Goal: Task Accomplishment & Management: Use online tool/utility

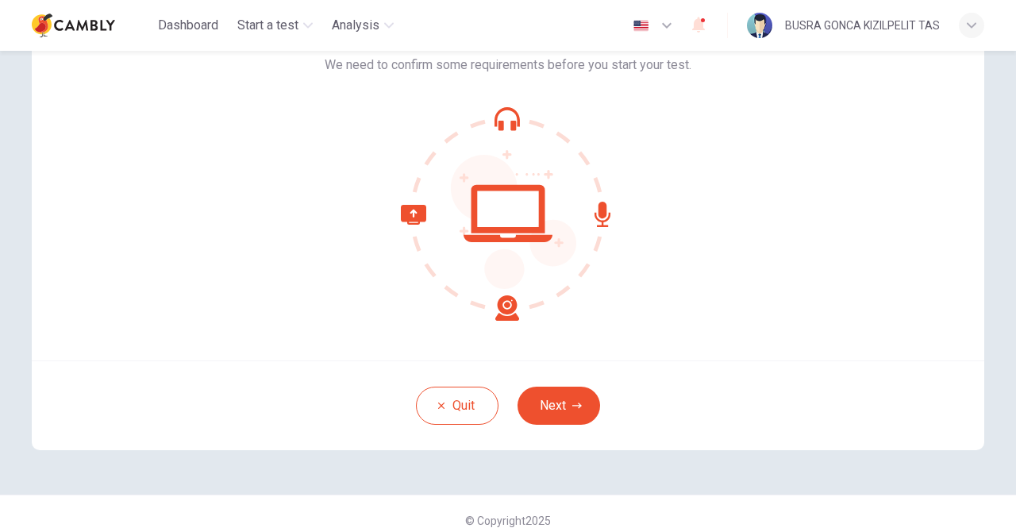
scroll to position [133, 0]
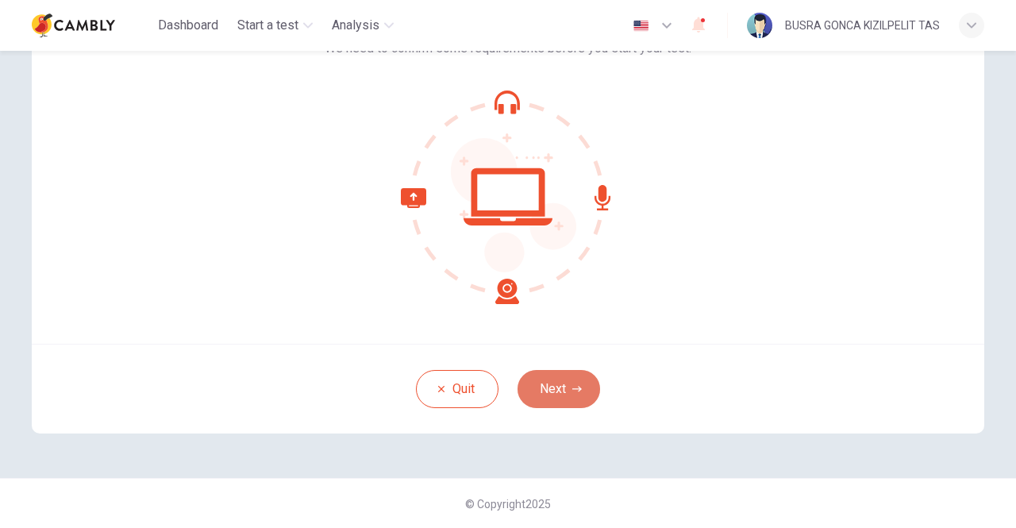
click at [560, 378] on button "Next" at bounding box center [558, 389] width 83 height 38
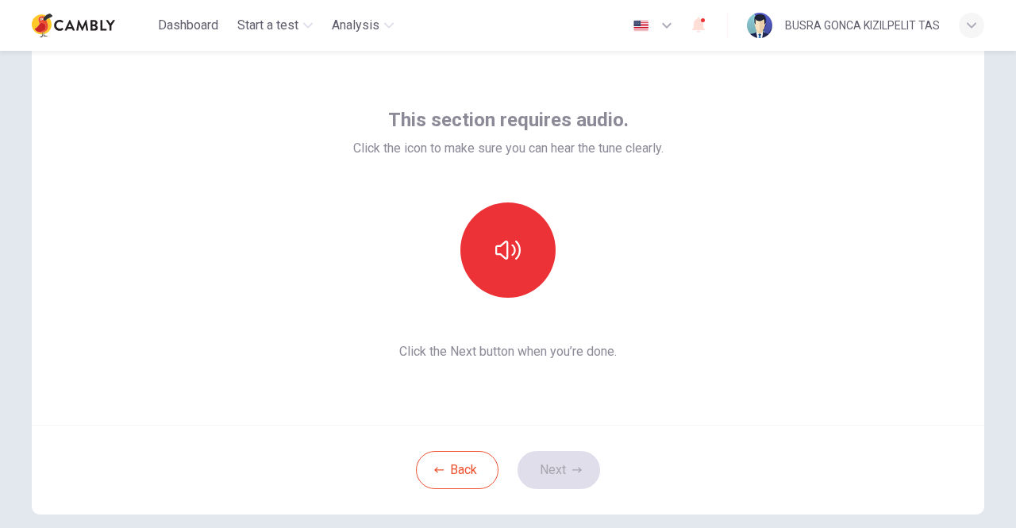
scroll to position [0, 0]
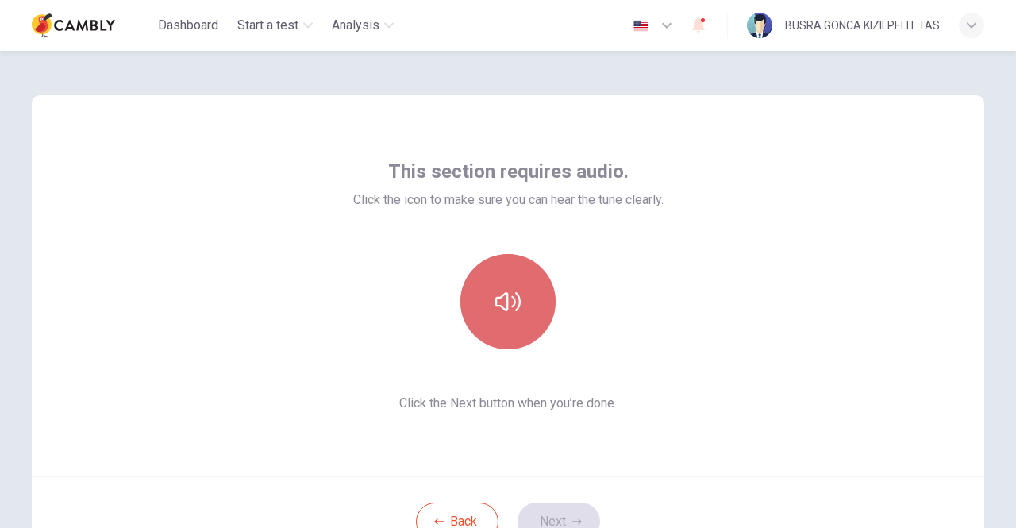
click at [495, 309] on icon "button" at bounding box center [507, 301] width 25 height 25
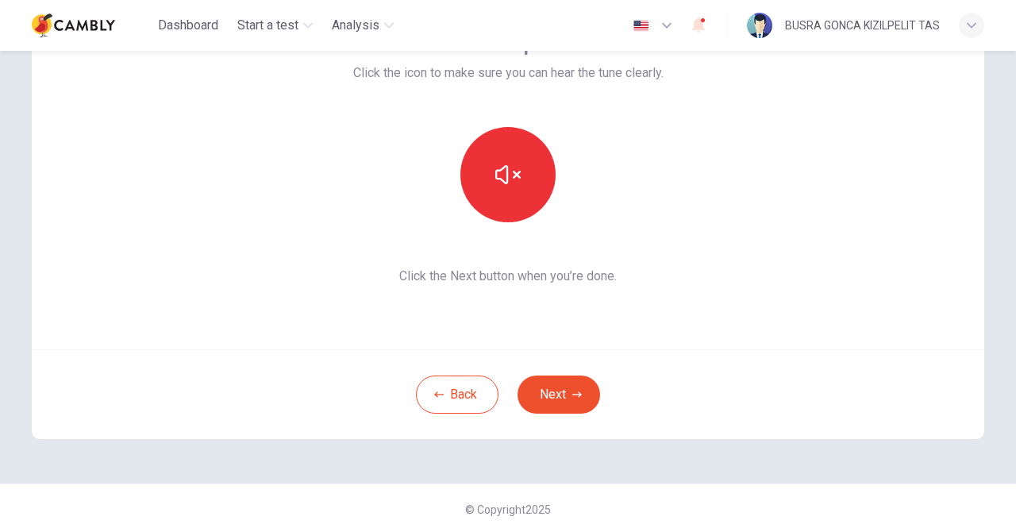
scroll to position [133, 0]
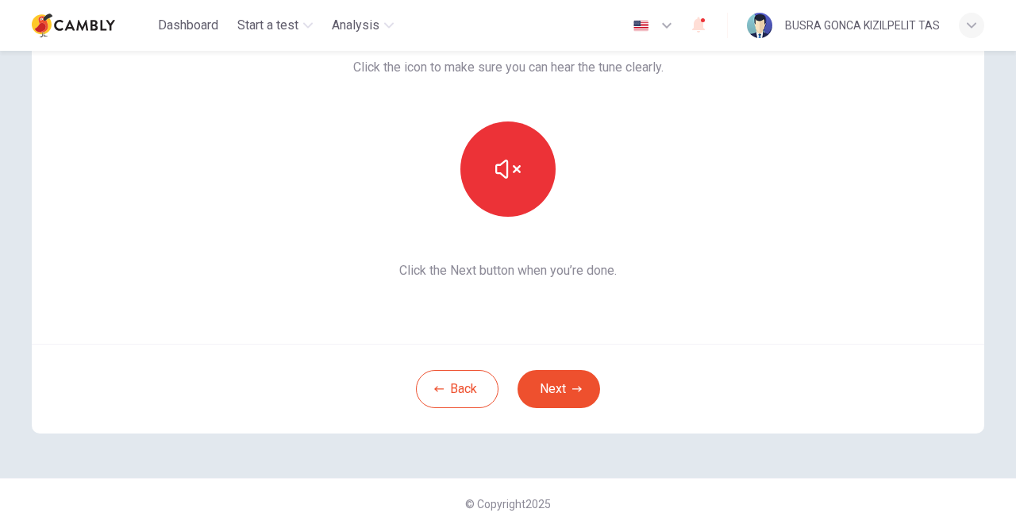
click at [557, 393] on button "Next" at bounding box center [558, 389] width 83 height 38
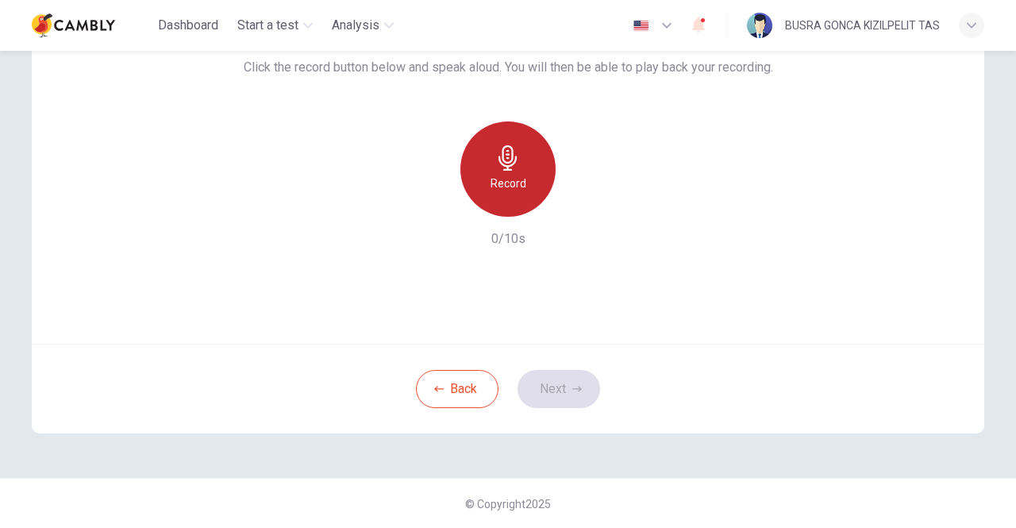
click at [490, 179] on h6 "Record" at bounding box center [508, 183] width 36 height 19
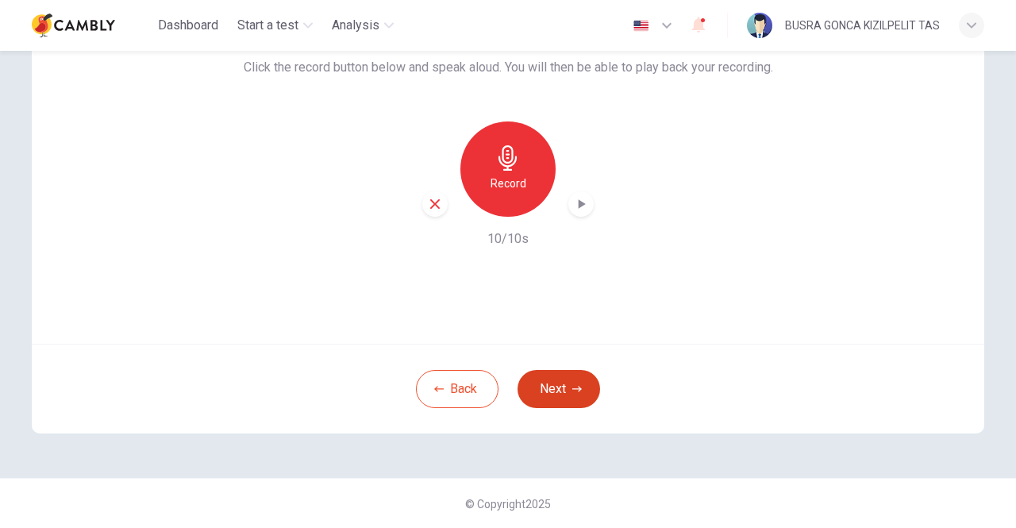
click at [572, 391] on icon "button" at bounding box center [577, 389] width 10 height 10
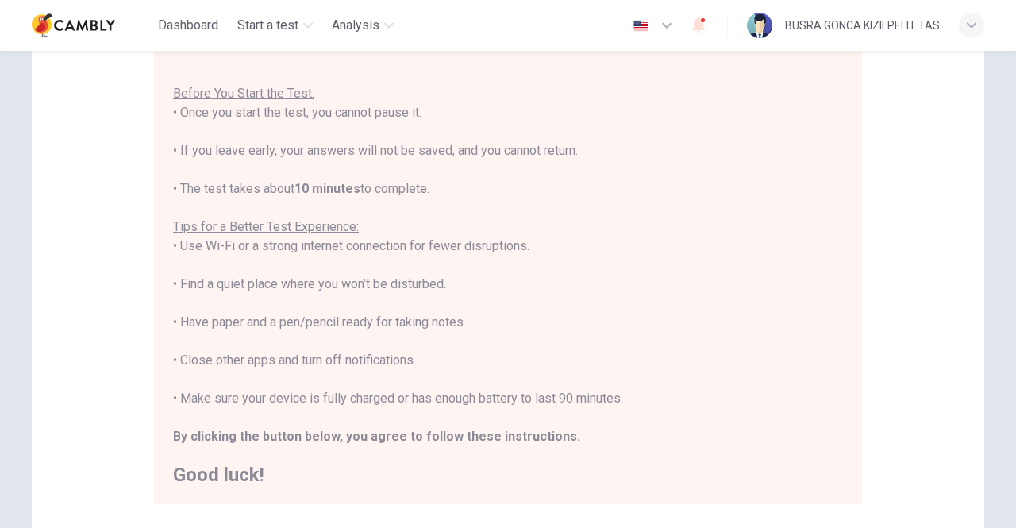
scroll to position [238, 0]
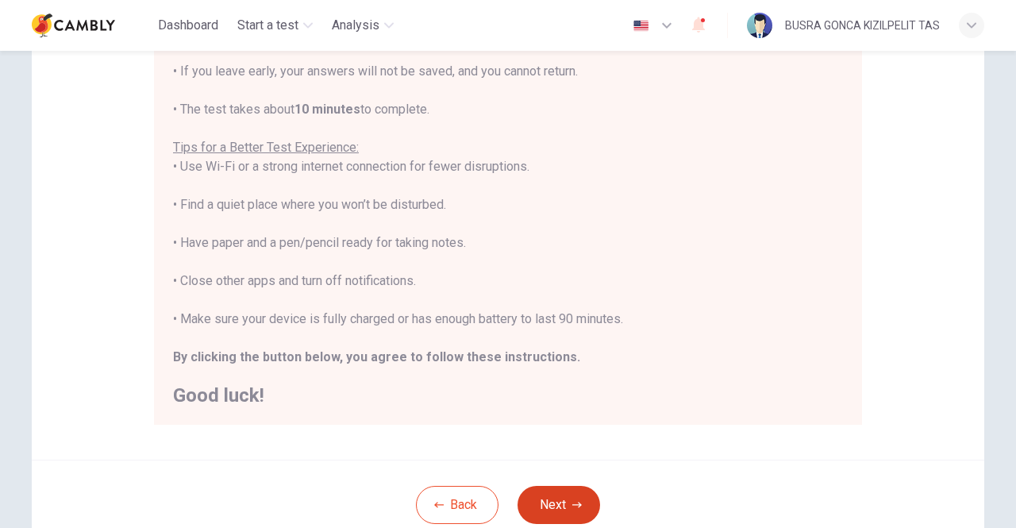
click at [585, 506] on button "Next" at bounding box center [558, 505] width 83 height 38
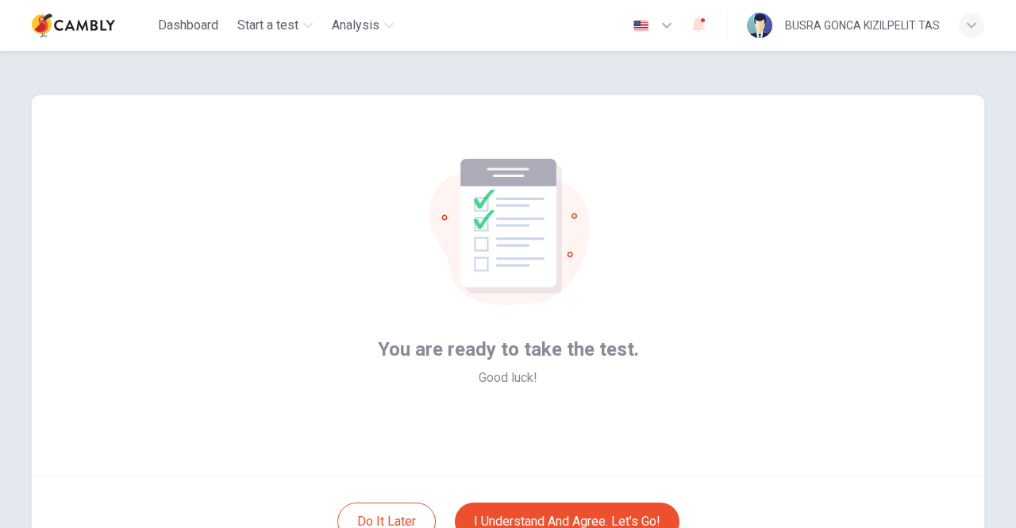
scroll to position [133, 0]
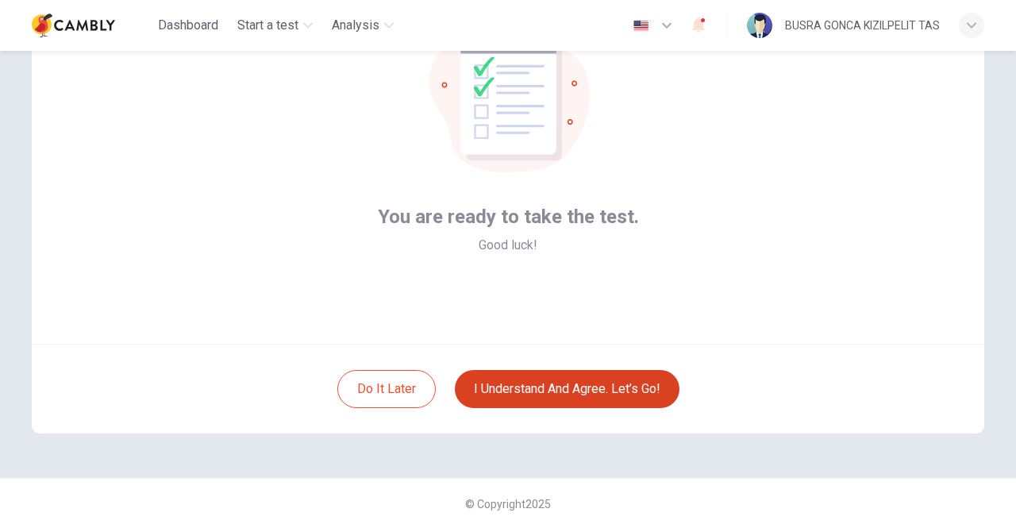
click at [556, 396] on button "I understand and agree. Let’s go!" at bounding box center [567, 389] width 225 height 38
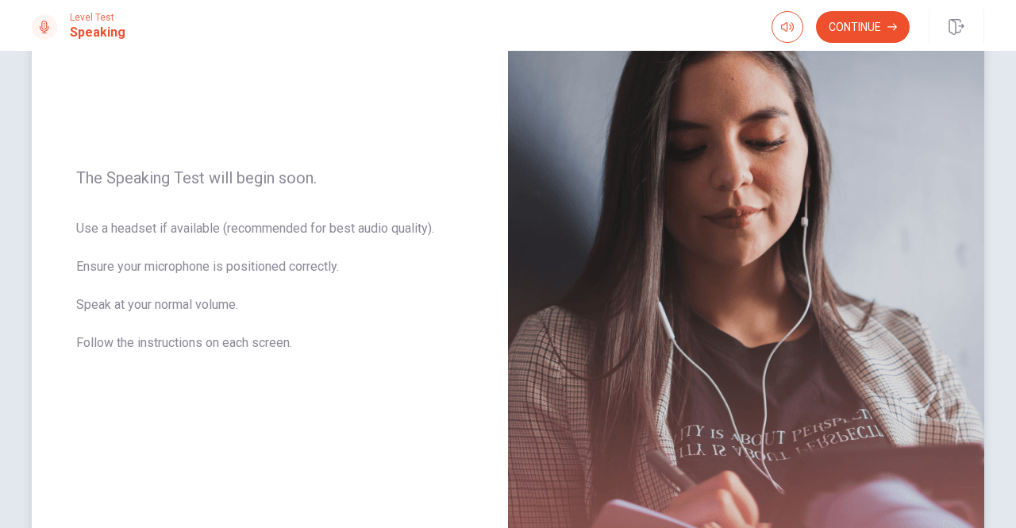
scroll to position [329, 0]
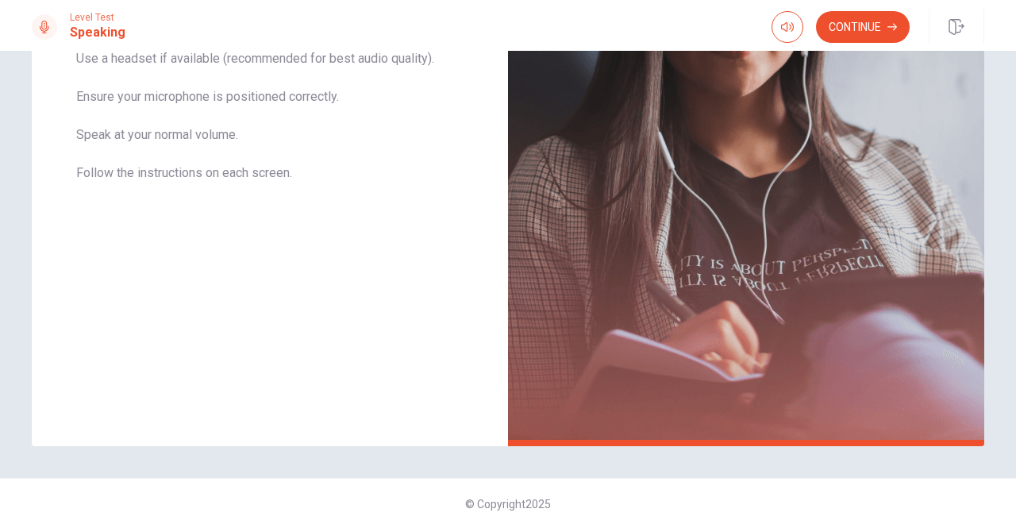
click at [886, 33] on button "Continue" at bounding box center [863, 27] width 94 height 32
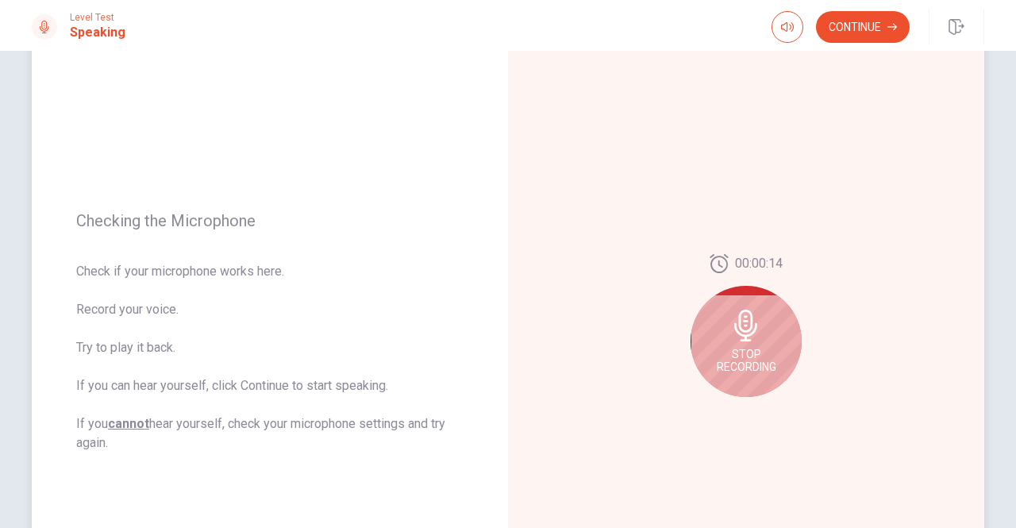
scroll to position [90, 0]
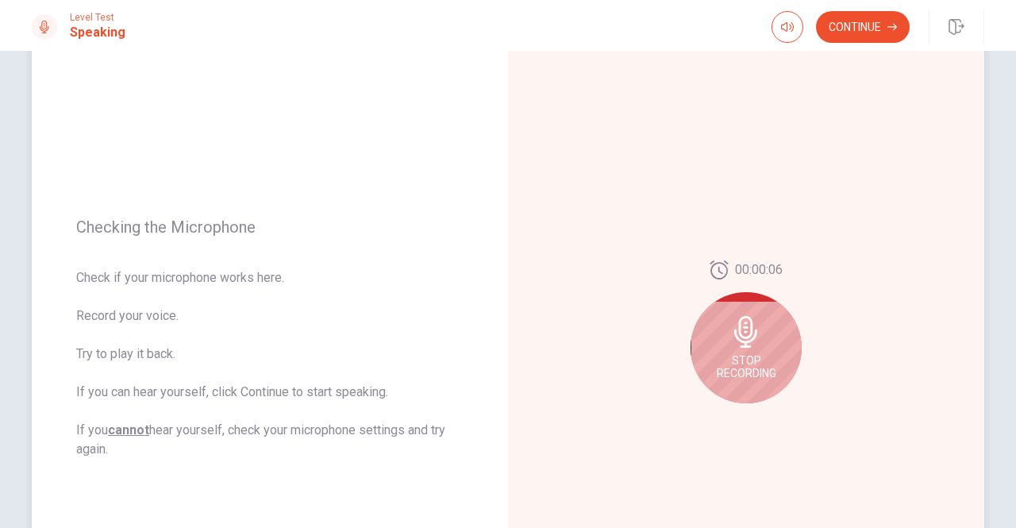
click at [738, 348] on div "Stop Recording" at bounding box center [746, 347] width 111 height 111
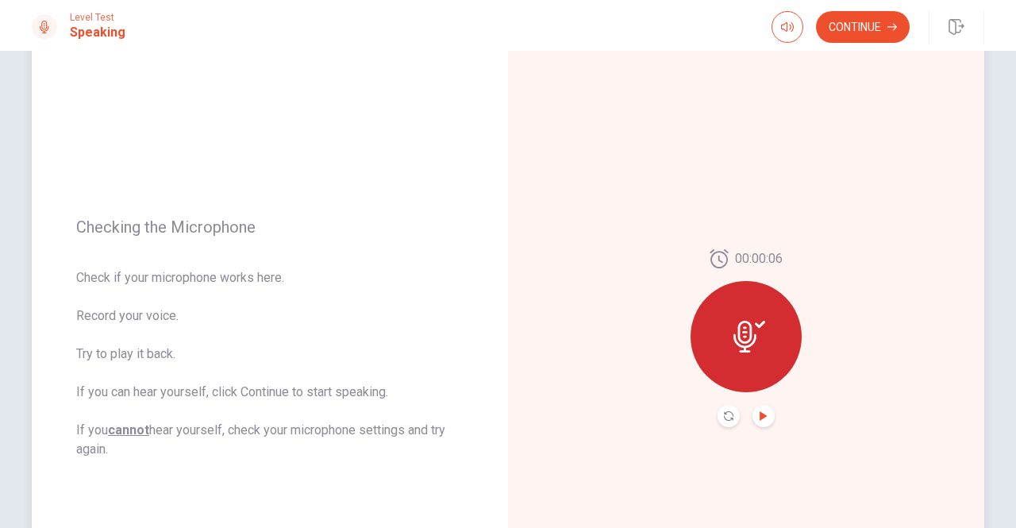
click at [760, 415] on icon "Play Audio" at bounding box center [763, 416] width 7 height 10
click at [856, 32] on button "Continue" at bounding box center [863, 27] width 94 height 32
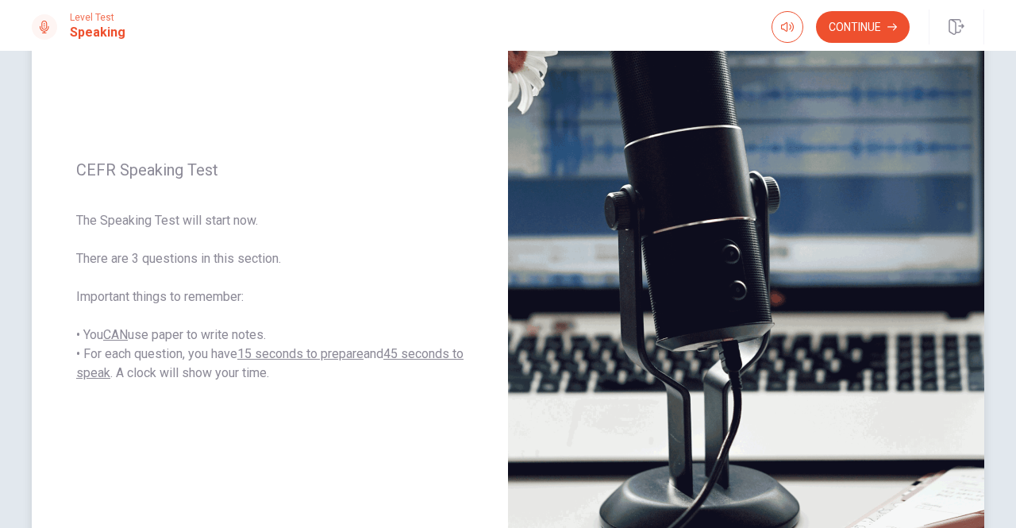
scroll to position [159, 0]
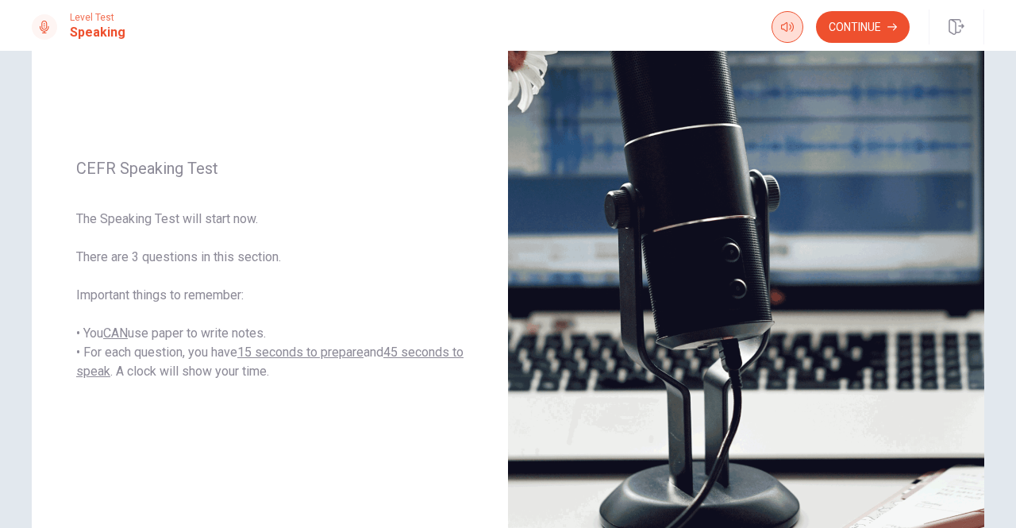
click at [883, 31] on button "Continue" at bounding box center [863, 27] width 94 height 32
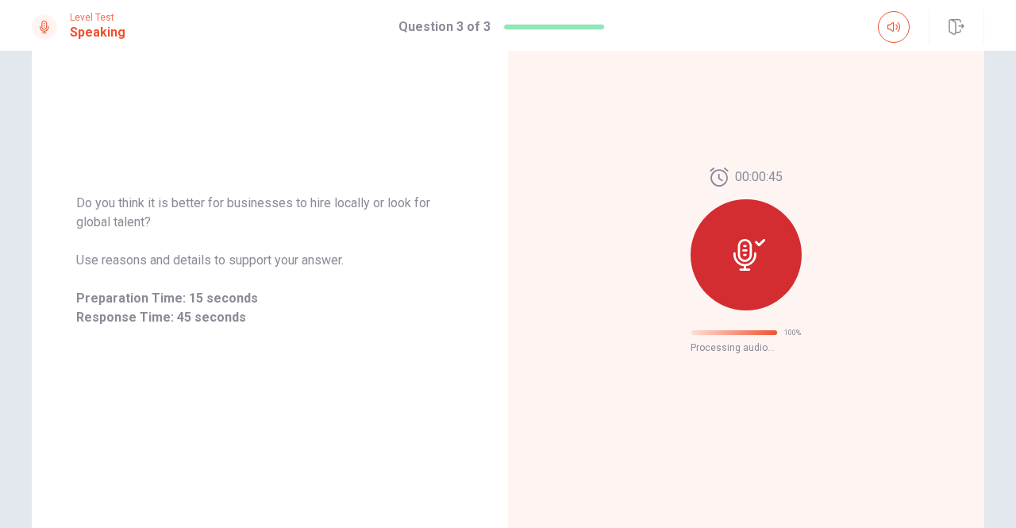
scroll to position [49, 0]
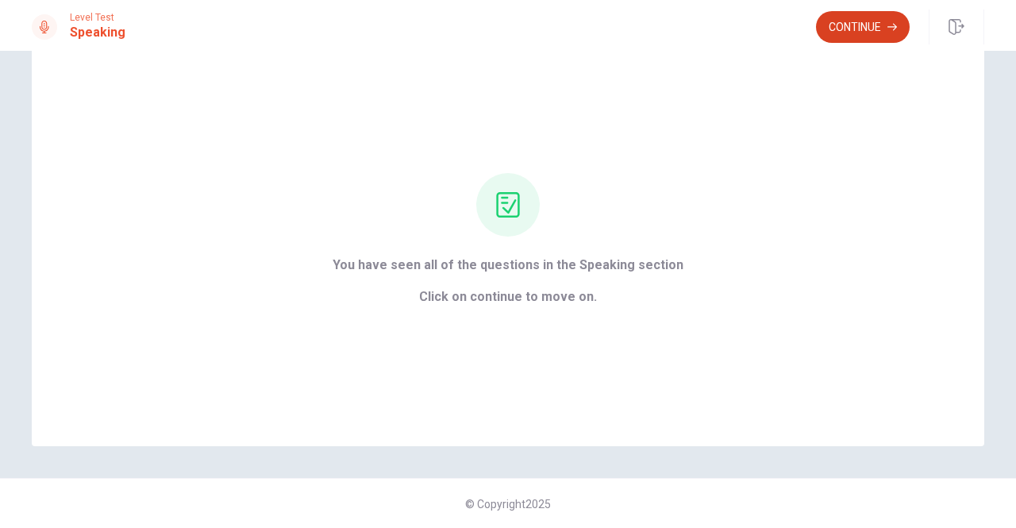
click at [864, 33] on button "Continue" at bounding box center [863, 27] width 94 height 32
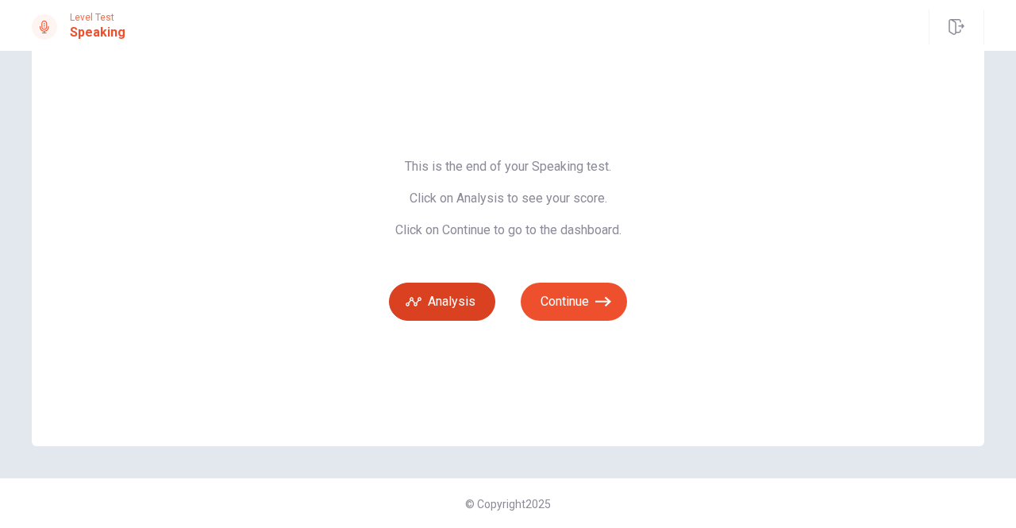
click at [435, 300] on button "Analysis" at bounding box center [442, 302] width 106 height 38
